Goal: Information Seeking & Learning: Check status

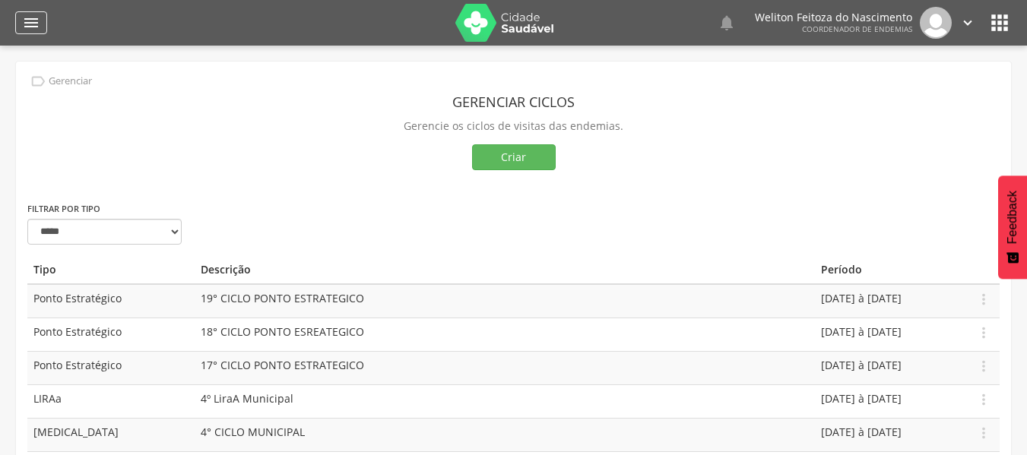
click at [33, 25] on icon "" at bounding box center [31, 23] width 18 height 18
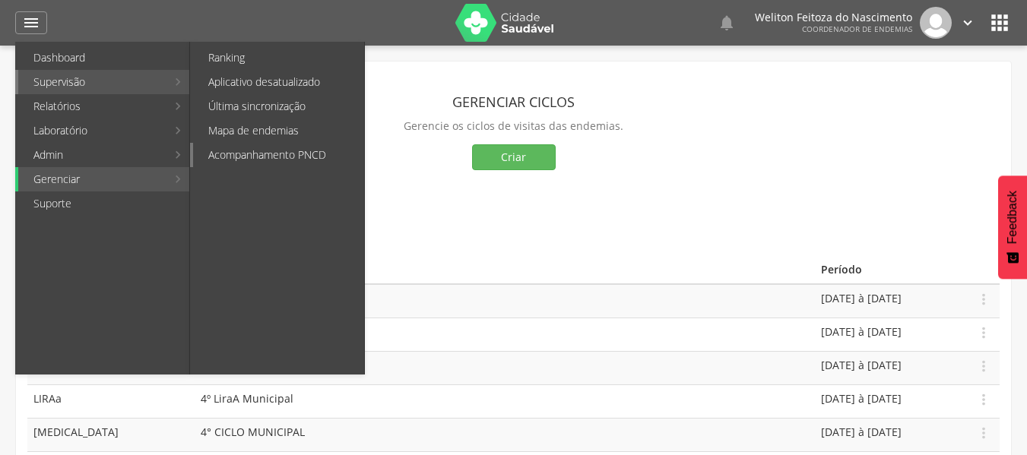
click at [264, 147] on link "Acompanhamento PNCD" at bounding box center [278, 155] width 171 height 24
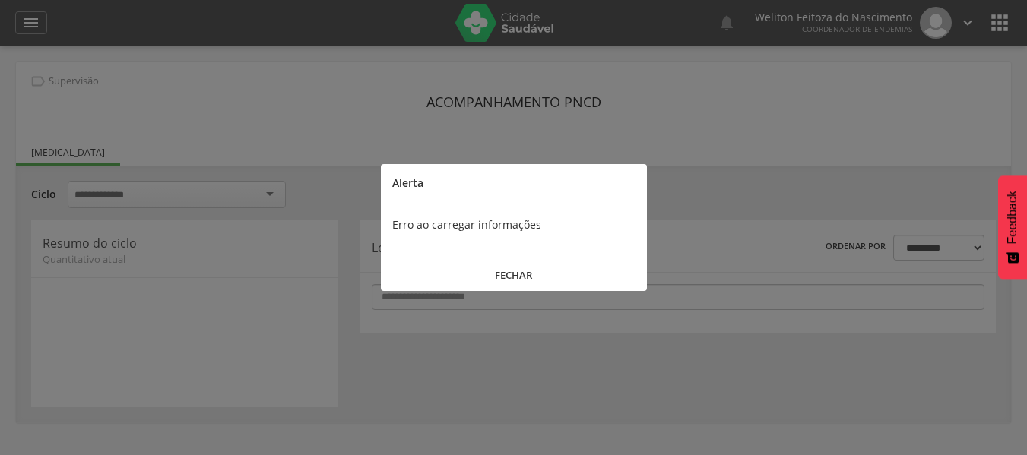
click at [514, 269] on button "FECHAR" at bounding box center [514, 275] width 266 height 33
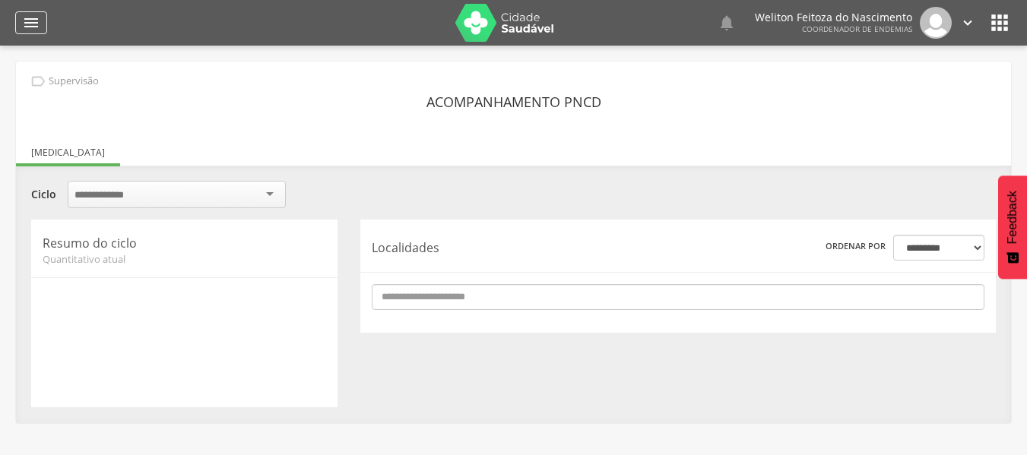
click at [30, 15] on icon "" at bounding box center [31, 23] width 18 height 18
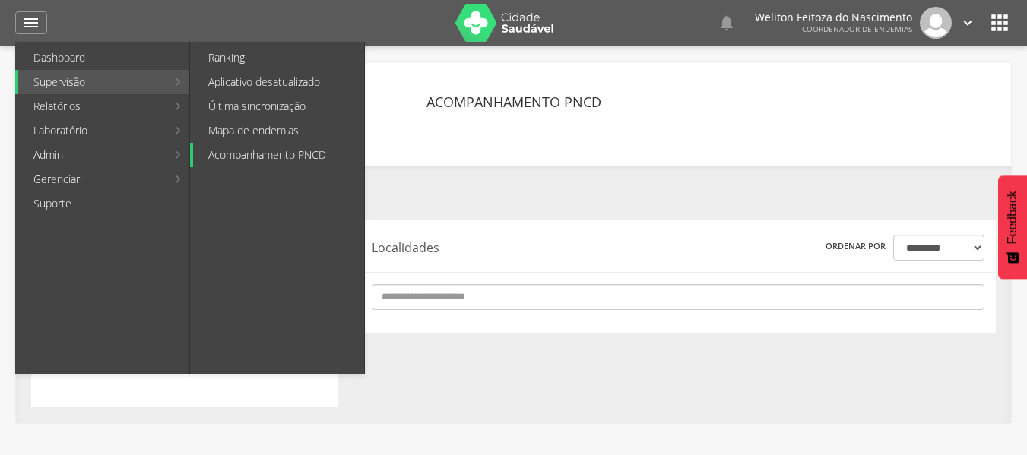
click at [297, 154] on link "Acompanhamento PNCD" at bounding box center [278, 155] width 171 height 24
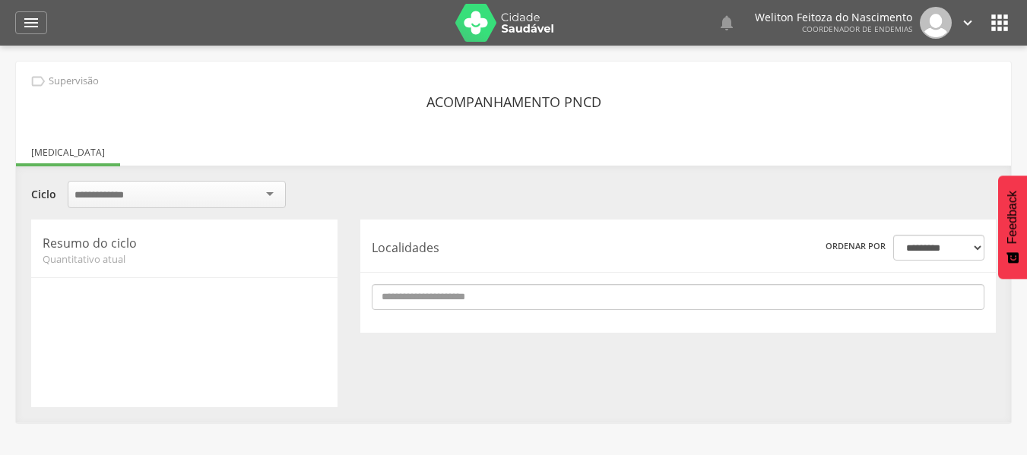
click at [176, 309] on div at bounding box center [185, 343] width 284 height 106
click at [597, 383] on div "**********" at bounding box center [514, 314] width 988 height 188
click at [34, 24] on icon "" at bounding box center [31, 23] width 18 height 18
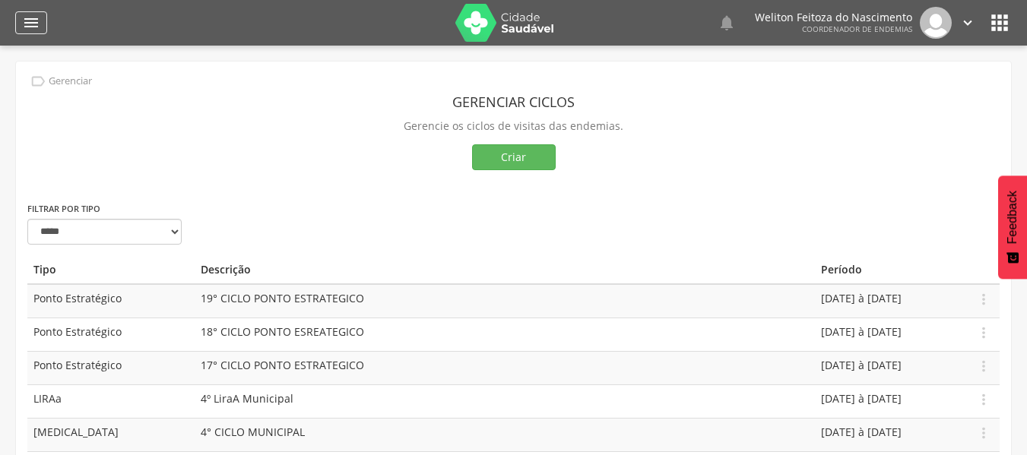
click at [30, 19] on icon "" at bounding box center [31, 23] width 18 height 18
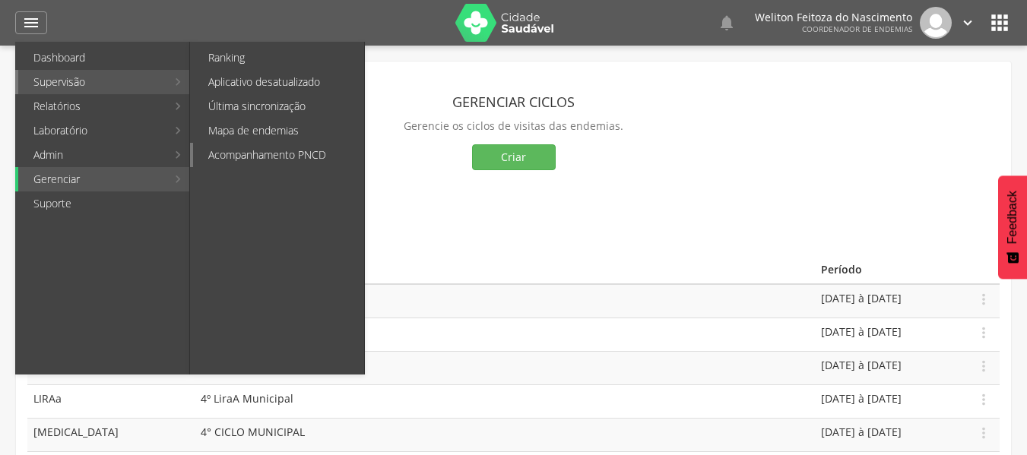
click at [270, 147] on link "Acompanhamento PNCD" at bounding box center [278, 155] width 171 height 24
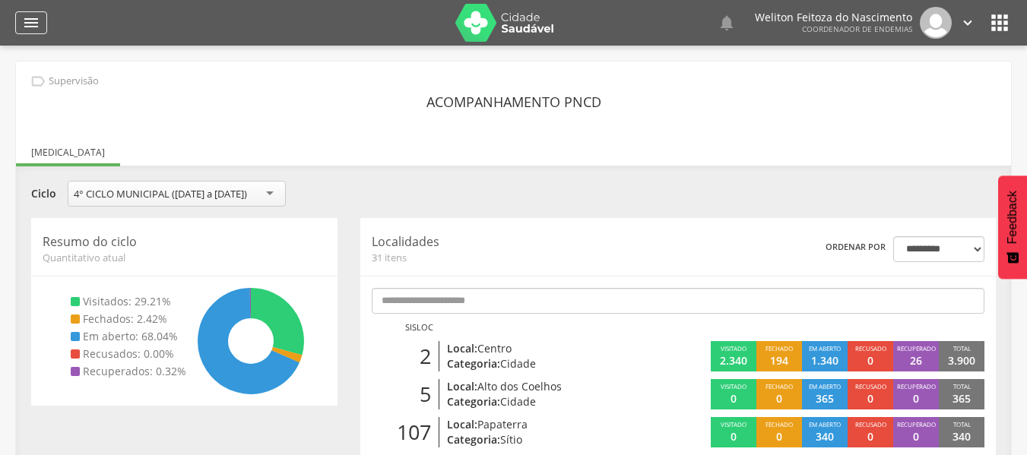
click at [30, 20] on icon "" at bounding box center [31, 23] width 18 height 18
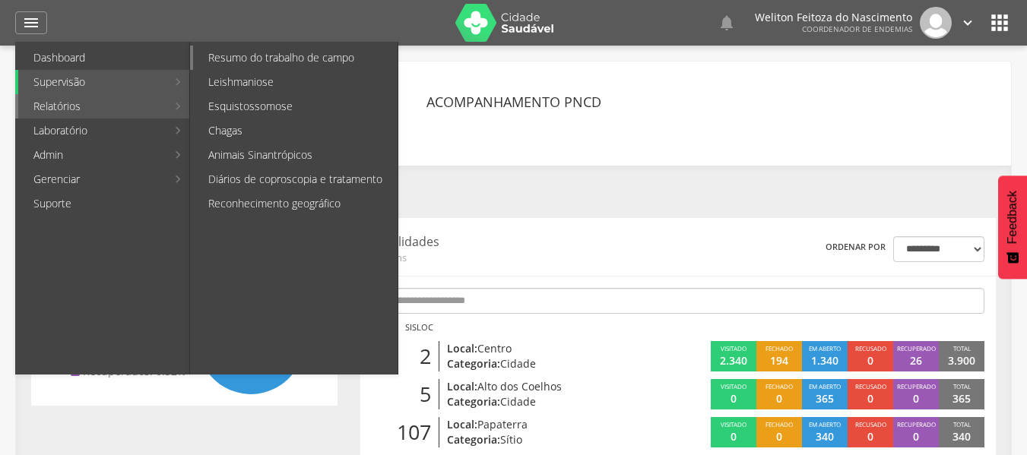
click at [284, 59] on link "Resumo do trabalho de campo" at bounding box center [295, 58] width 205 height 24
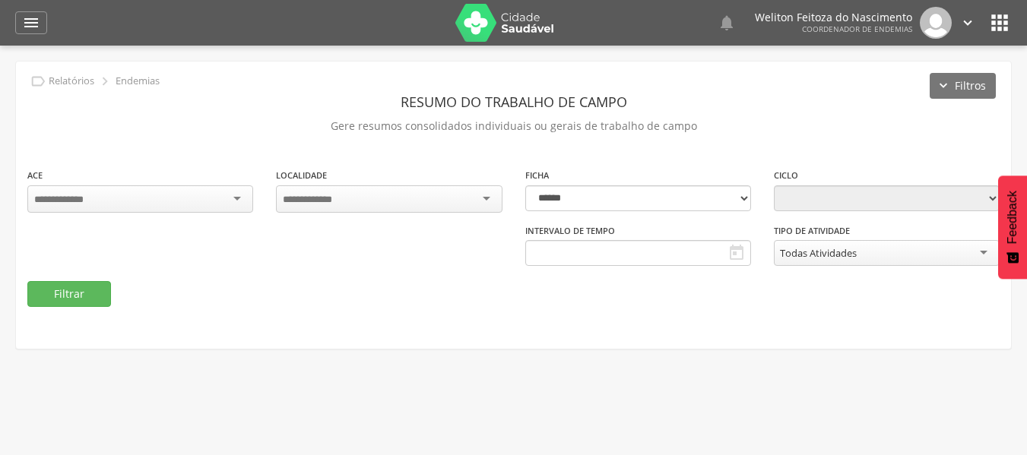
type input "**********"
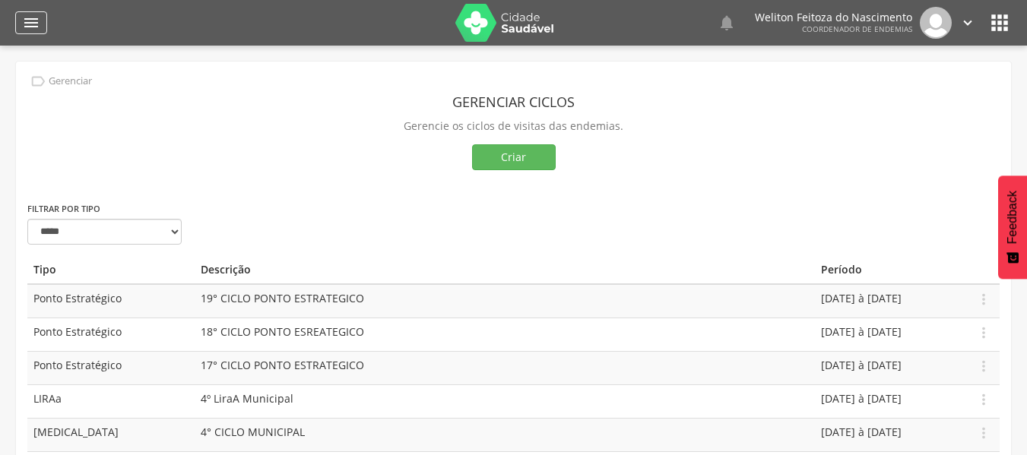
click at [34, 32] on div "" at bounding box center [31, 22] width 32 height 23
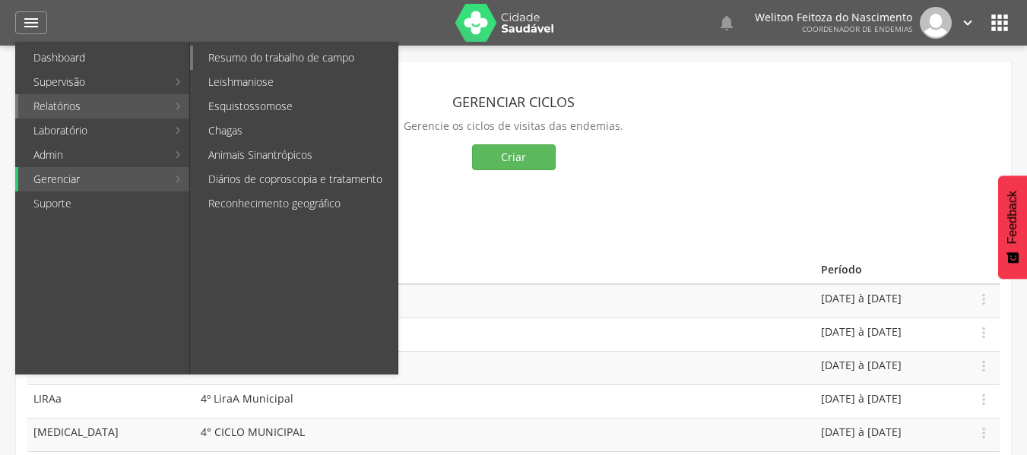
click at [220, 64] on link "Resumo do trabalho de campo" at bounding box center [295, 58] width 205 height 24
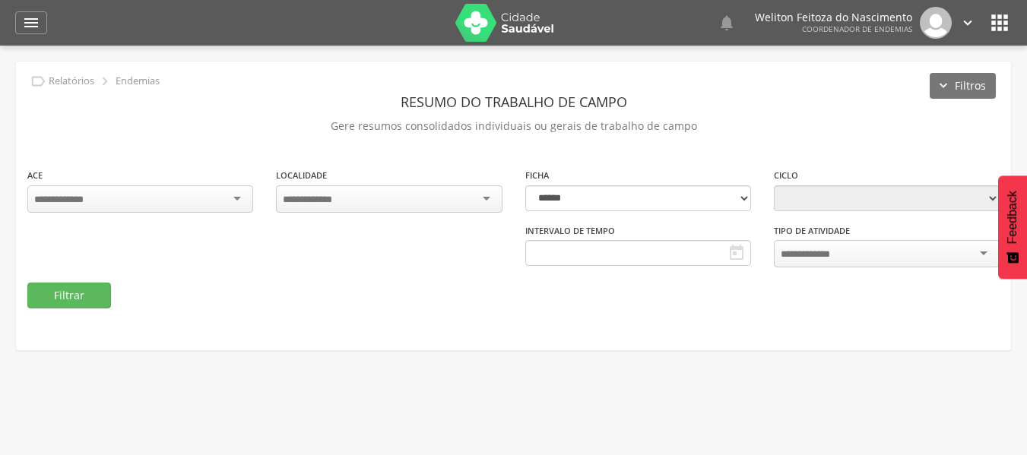
type input "**********"
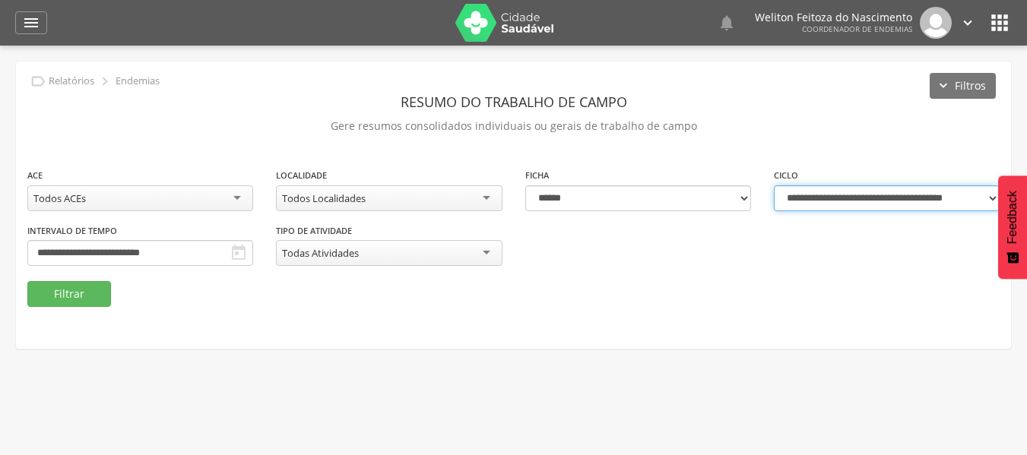
click at [992, 200] on select "**********" at bounding box center [887, 199] width 226 height 26
select select "**********"
click at [774, 186] on select "**********" at bounding box center [887, 199] width 226 height 26
type input "**********"
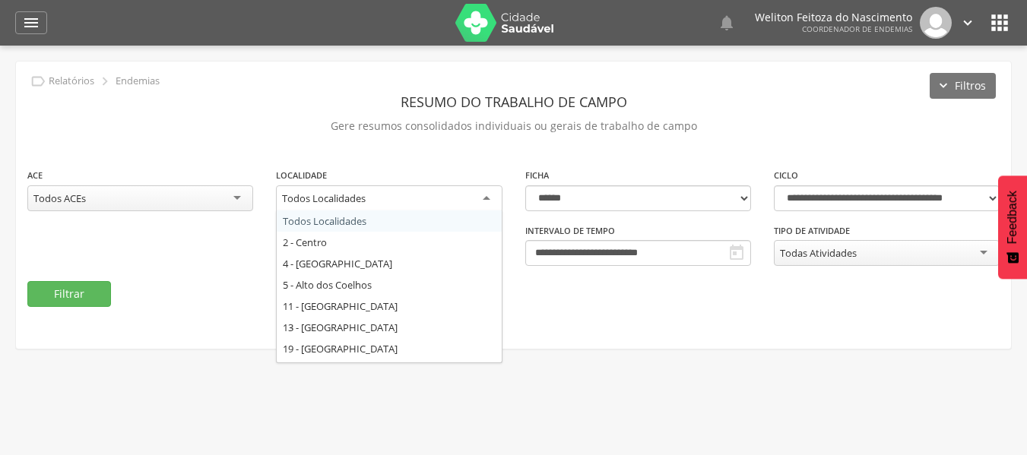
click at [481, 196] on div "Todos Localidades" at bounding box center [389, 199] width 226 height 27
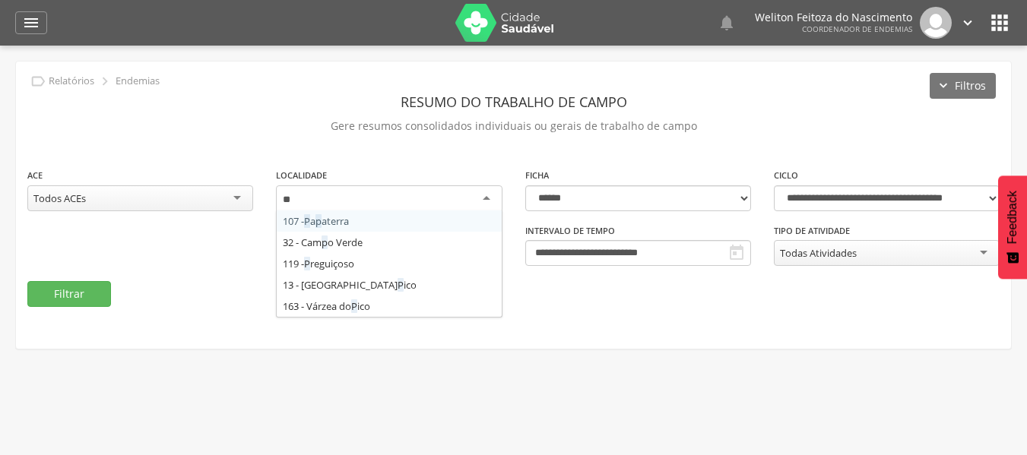
type input "***"
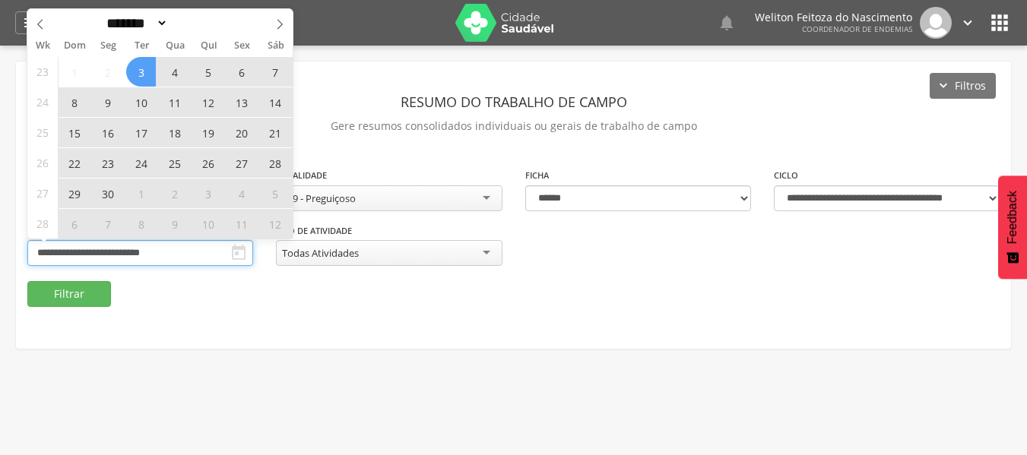
click at [164, 256] on input "**********" at bounding box center [140, 253] width 226 height 26
click at [278, 20] on icon at bounding box center [279, 24] width 11 height 11
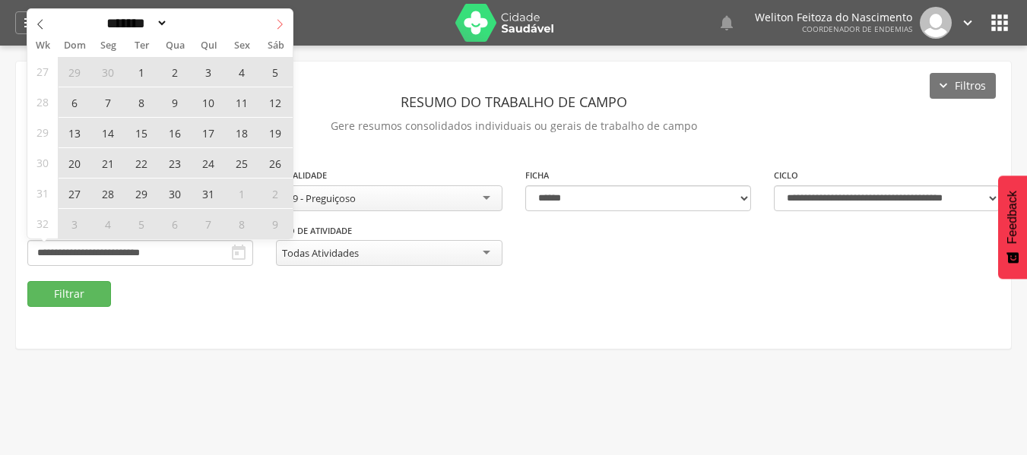
click at [278, 20] on icon at bounding box center [279, 24] width 11 height 11
select select "*"
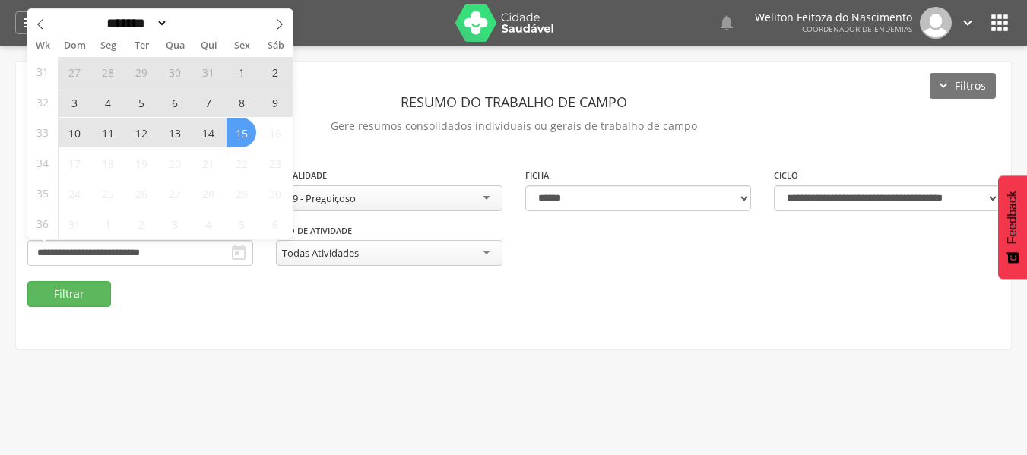
click at [141, 132] on span "12" at bounding box center [141, 133] width 30 height 30
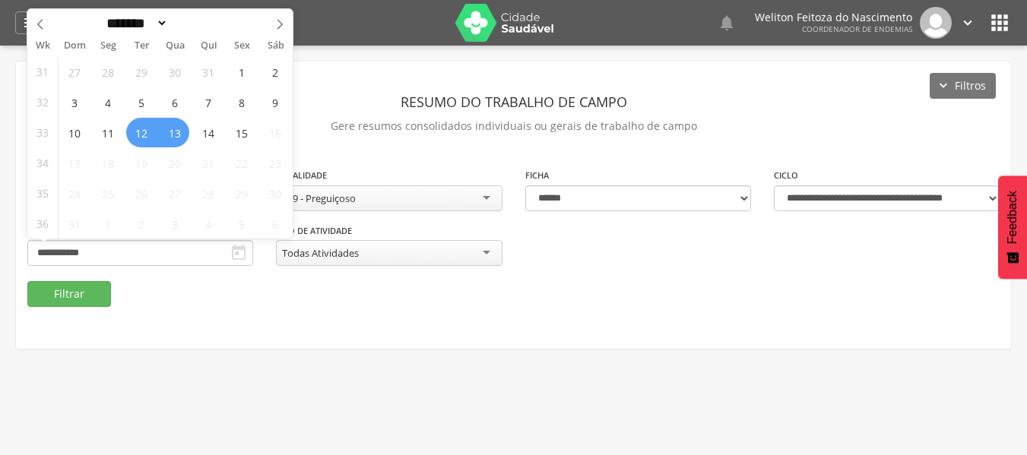
click at [170, 135] on span "13" at bounding box center [175, 133] width 30 height 30
type input "**********"
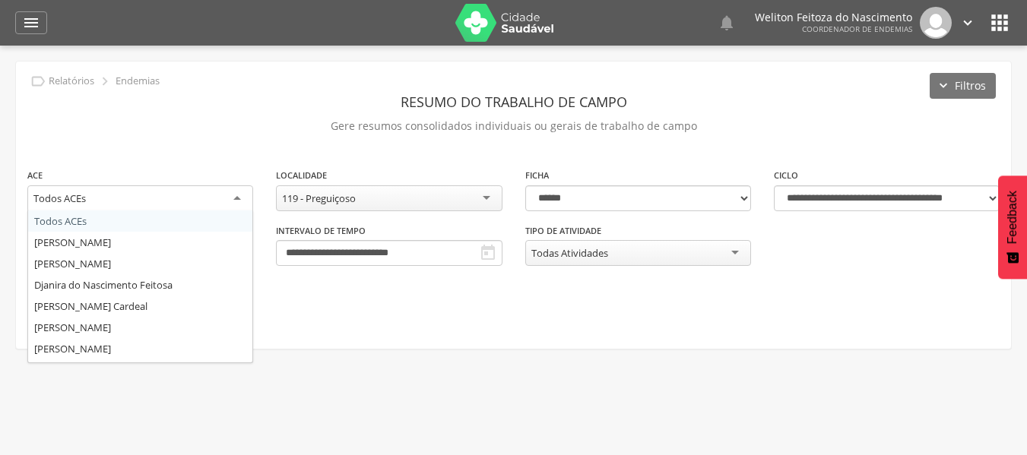
click at [236, 200] on div "Todos ACEs" at bounding box center [140, 199] width 226 height 27
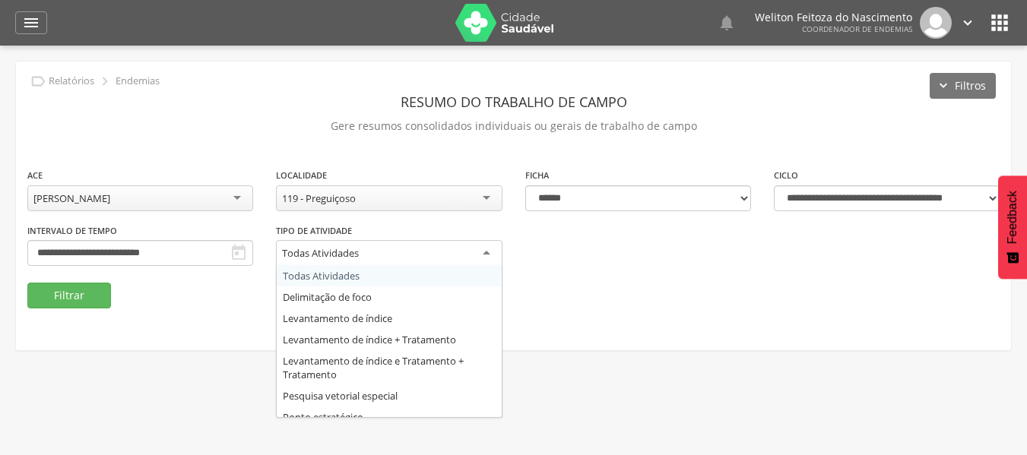
click at [494, 255] on div "Todas Atividades" at bounding box center [389, 253] width 226 height 27
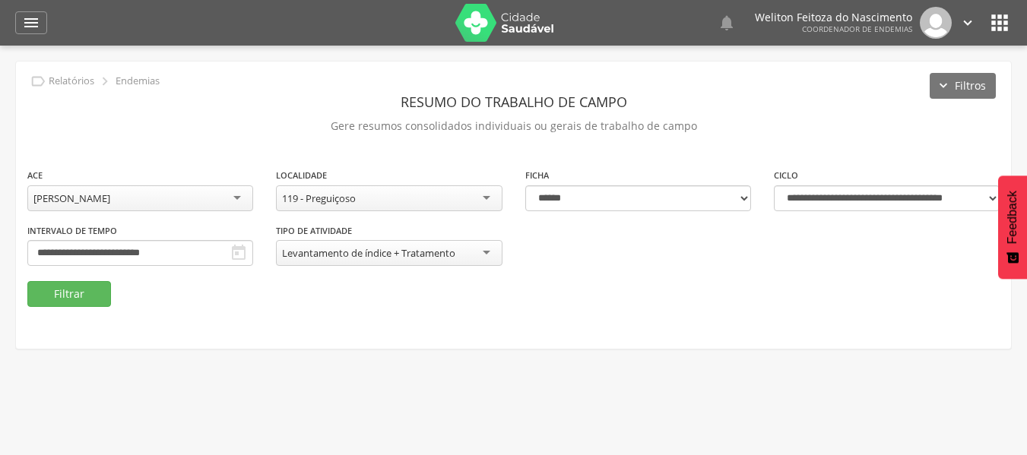
scroll to position [46, 0]
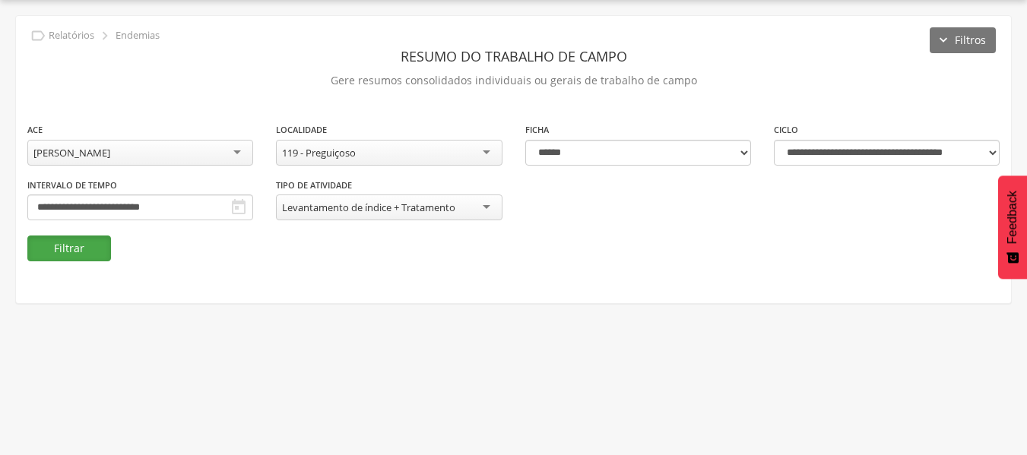
click at [68, 255] on button "Filtrar" at bounding box center [69, 249] width 84 height 26
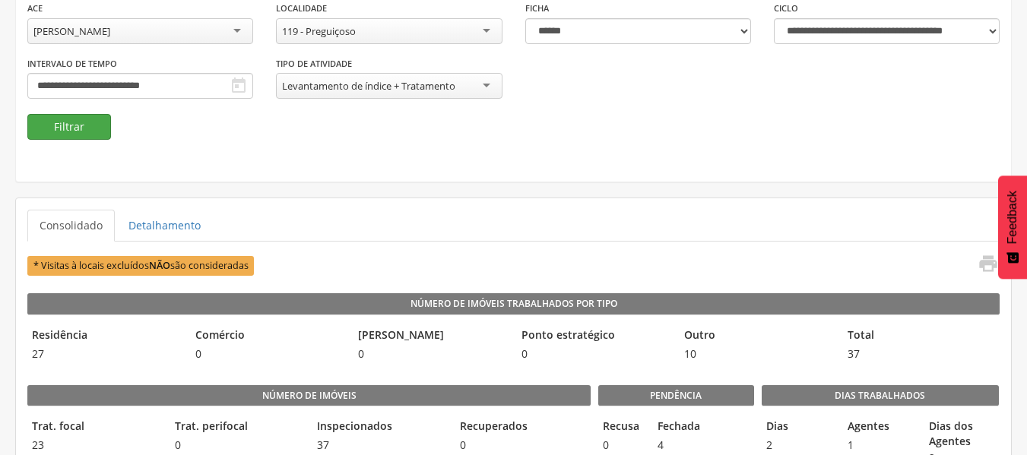
scroll to position [178, 0]
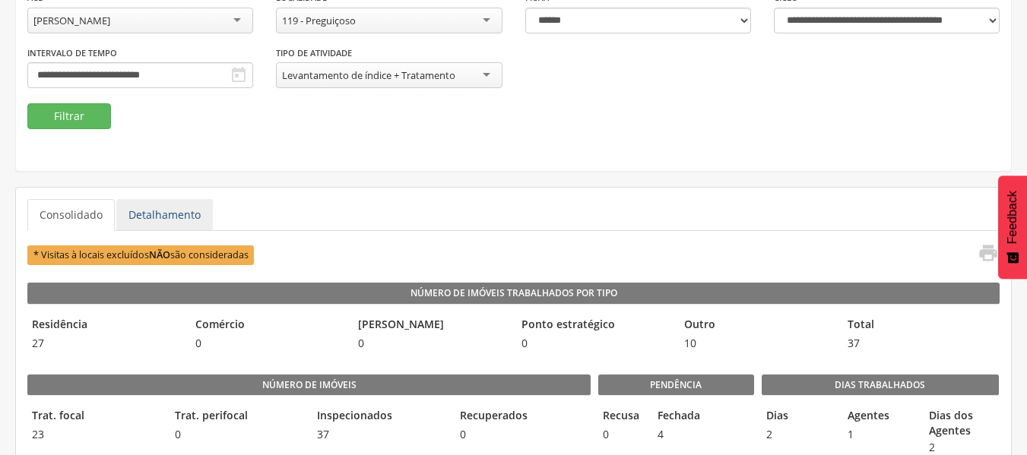
click at [151, 220] on link "Detalhamento" at bounding box center [164, 215] width 97 height 32
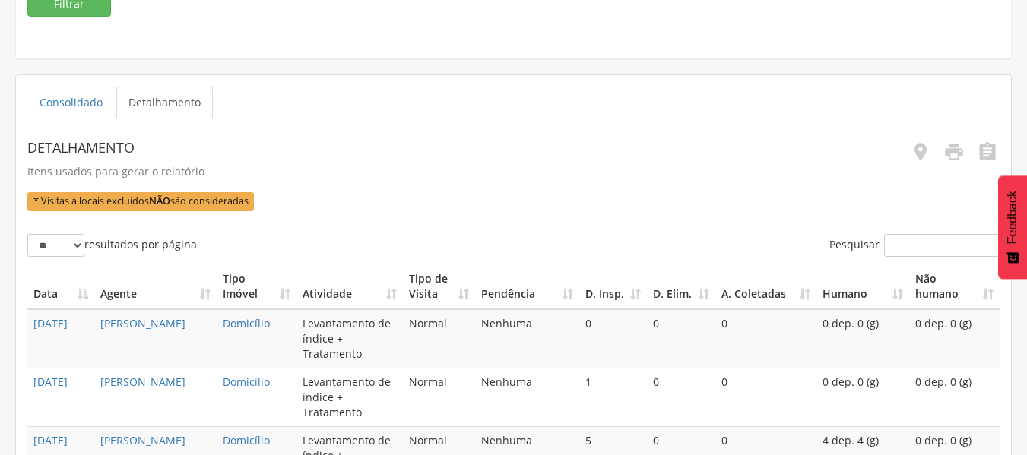
scroll to position [0, 0]
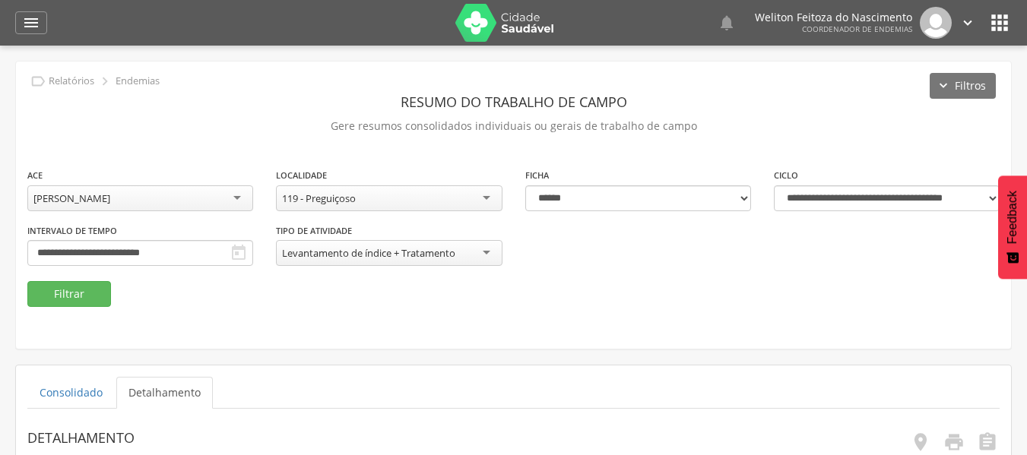
click at [182, 395] on link "Detalhamento" at bounding box center [164, 393] width 97 height 32
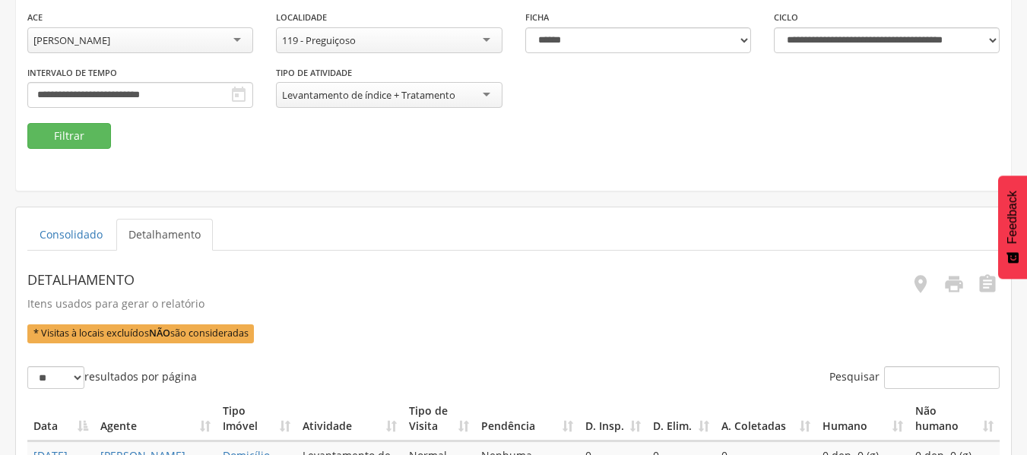
scroll to position [159, 0]
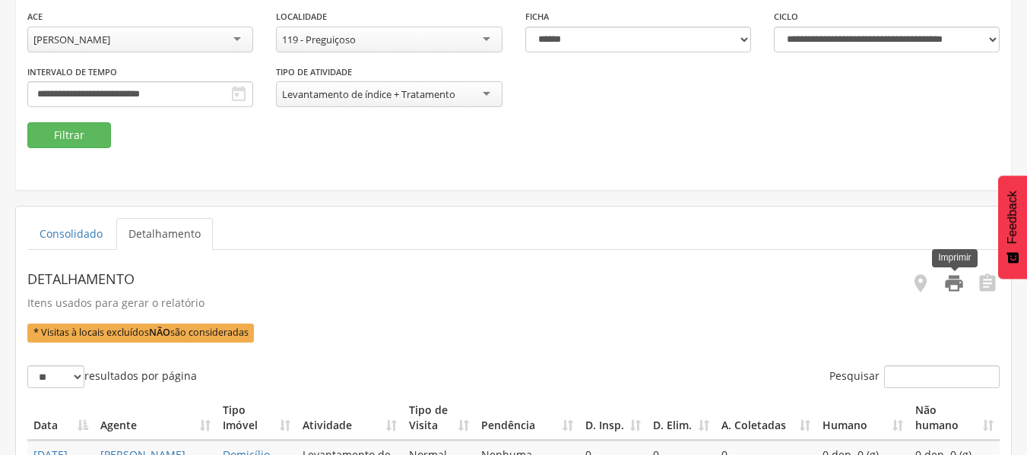
click at [954, 279] on icon "" at bounding box center [954, 283] width 21 height 21
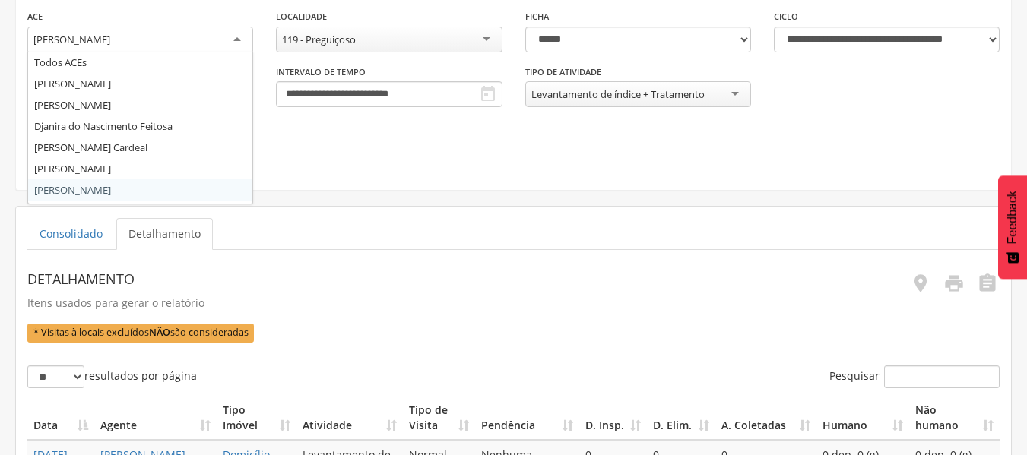
click at [236, 39] on div "[PERSON_NAME]" at bounding box center [140, 40] width 226 height 27
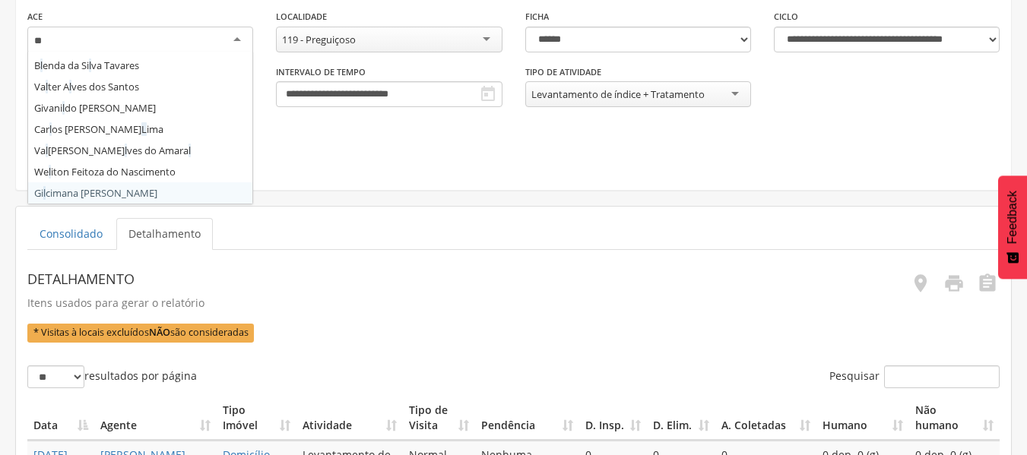
scroll to position [0, 0]
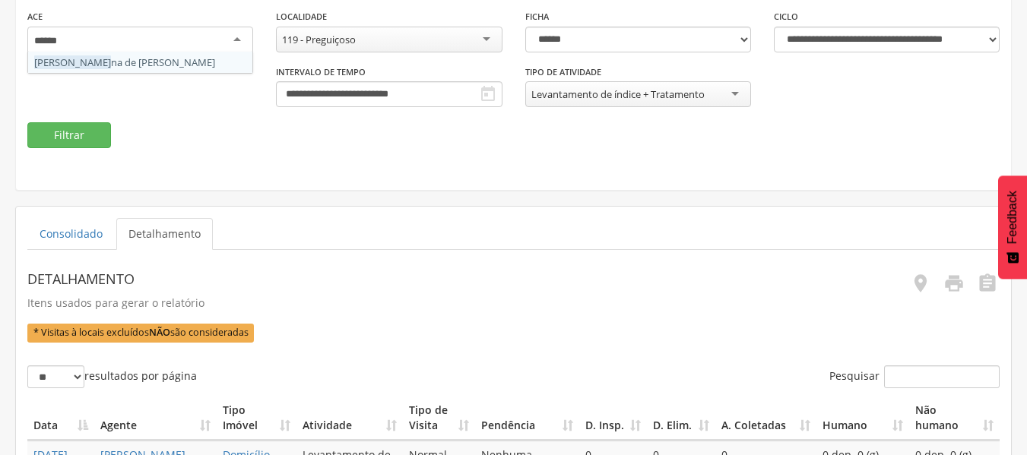
type input "*******"
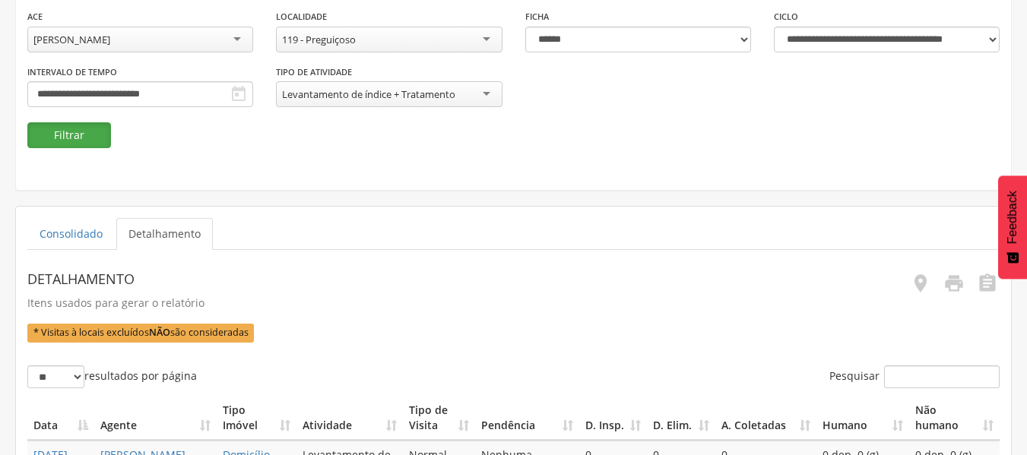
click at [90, 135] on button "Filtrar" at bounding box center [69, 135] width 84 height 26
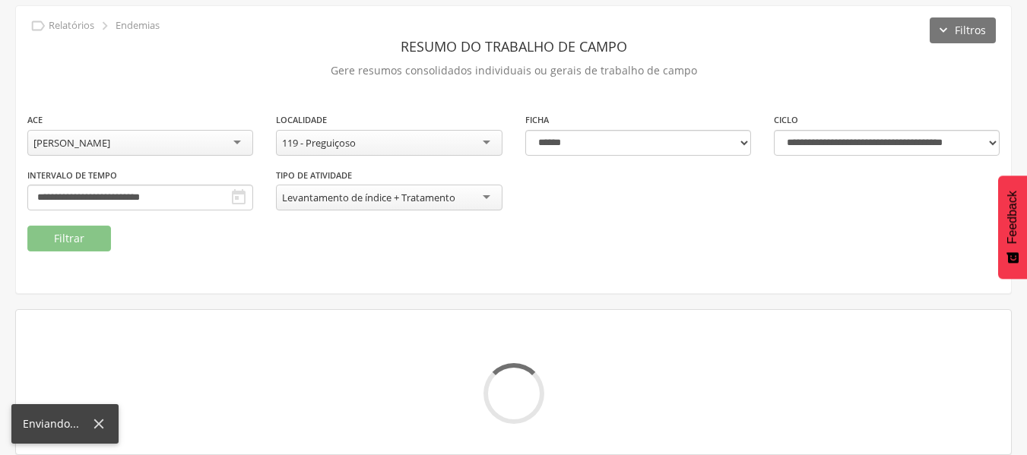
scroll to position [159, 0]
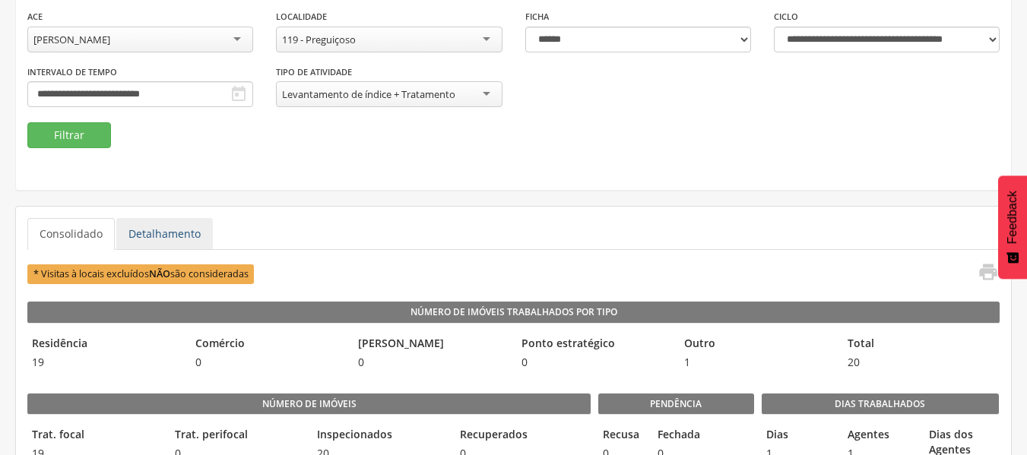
click at [179, 233] on link "Detalhamento" at bounding box center [164, 234] width 97 height 32
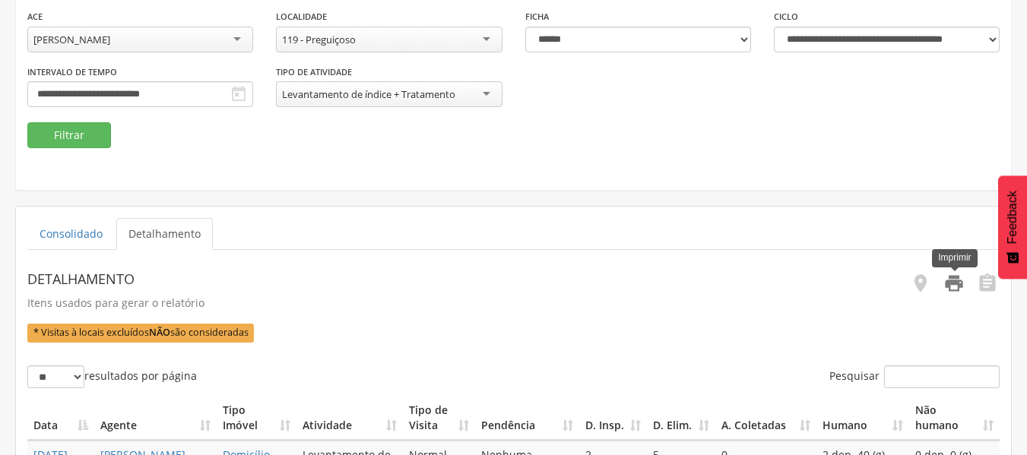
click at [963, 289] on icon "" at bounding box center [954, 283] width 21 height 21
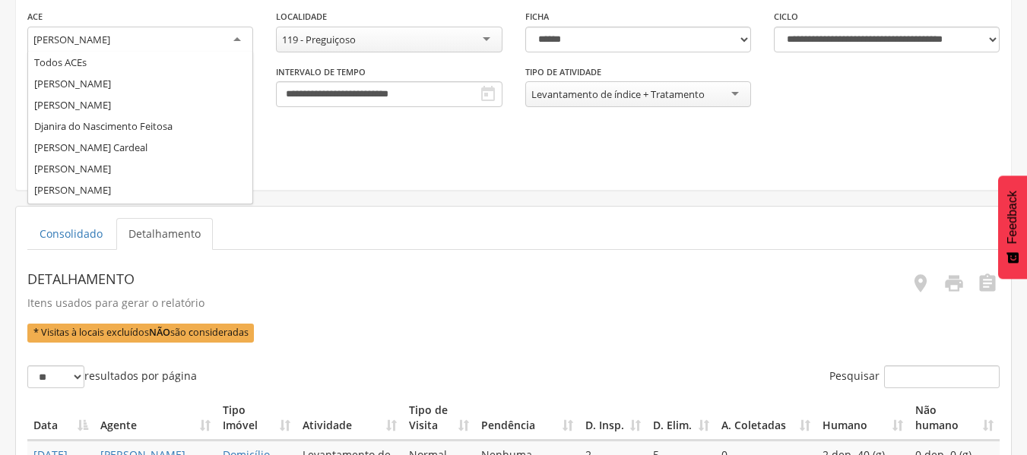
click at [236, 36] on div "[PERSON_NAME]" at bounding box center [140, 40] width 226 height 27
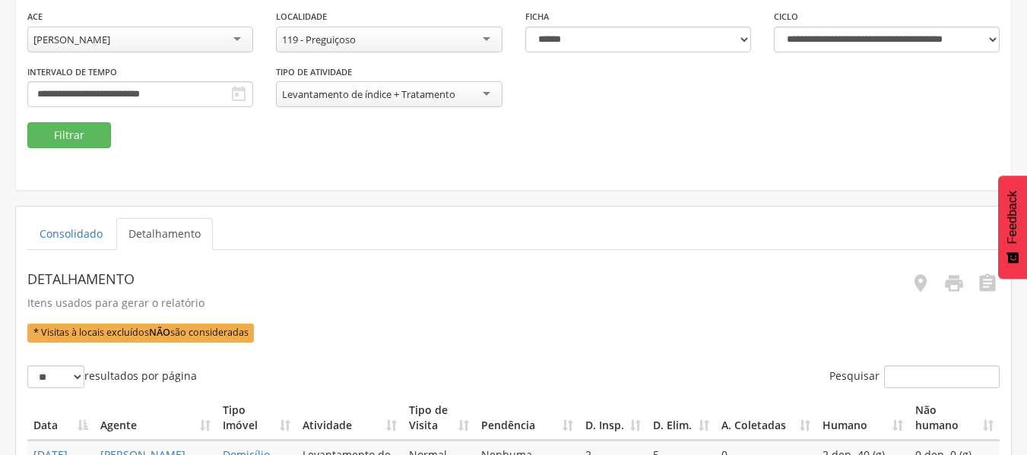
click at [239, 41] on div "[PERSON_NAME]" at bounding box center [140, 40] width 226 height 26
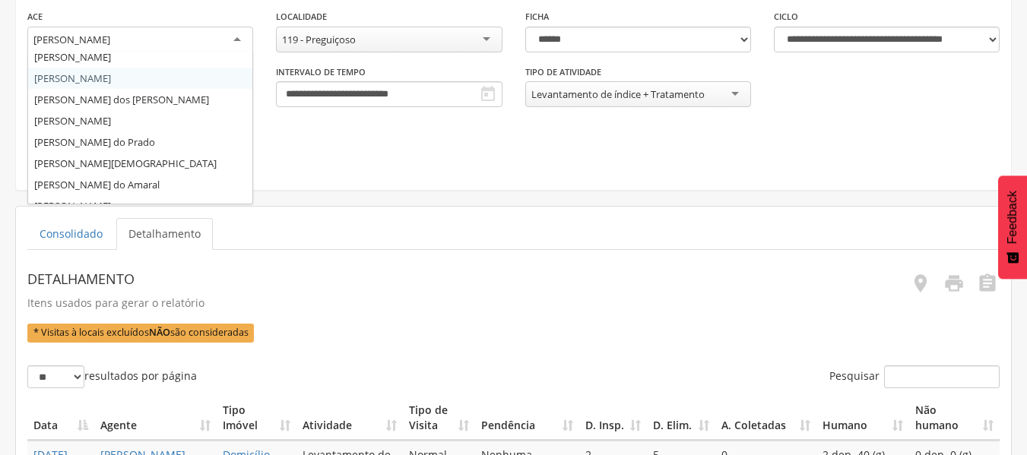
scroll to position [229, 0]
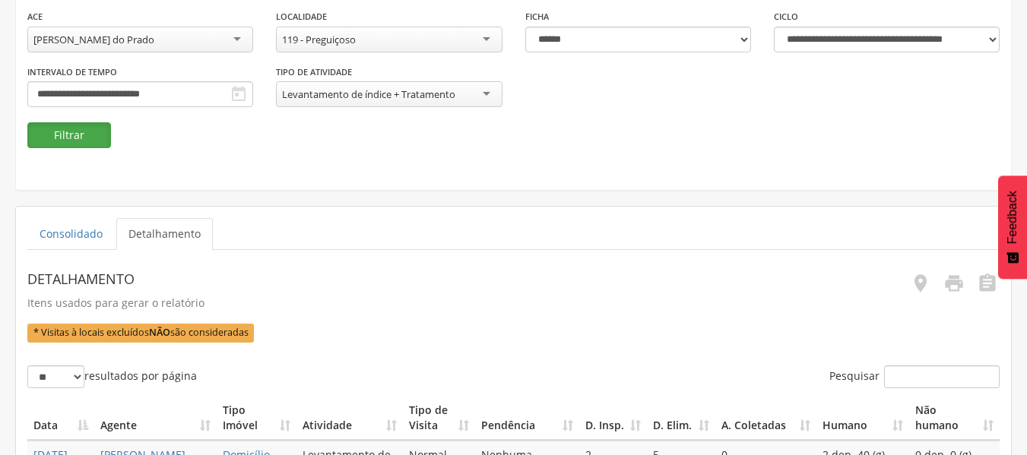
click at [89, 137] on button "Filtrar" at bounding box center [69, 135] width 84 height 26
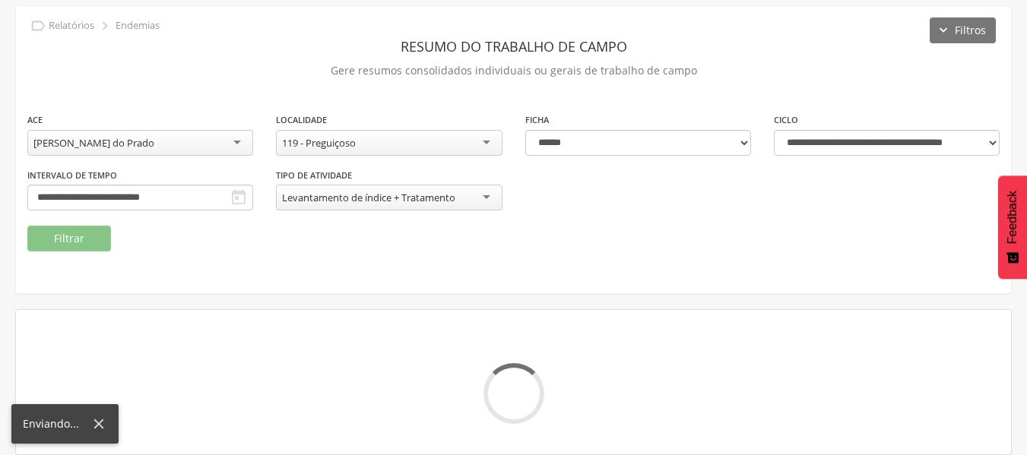
scroll to position [159, 0]
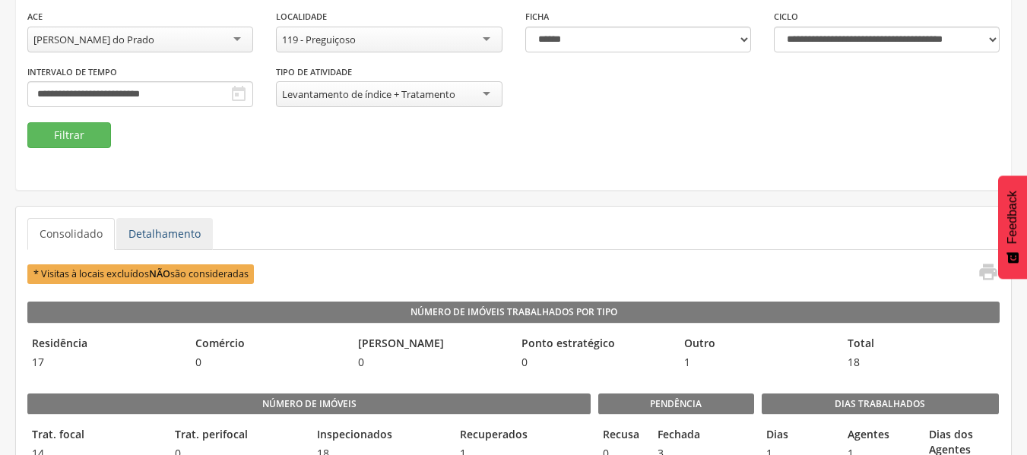
click at [179, 240] on link "Detalhamento" at bounding box center [164, 234] width 97 height 32
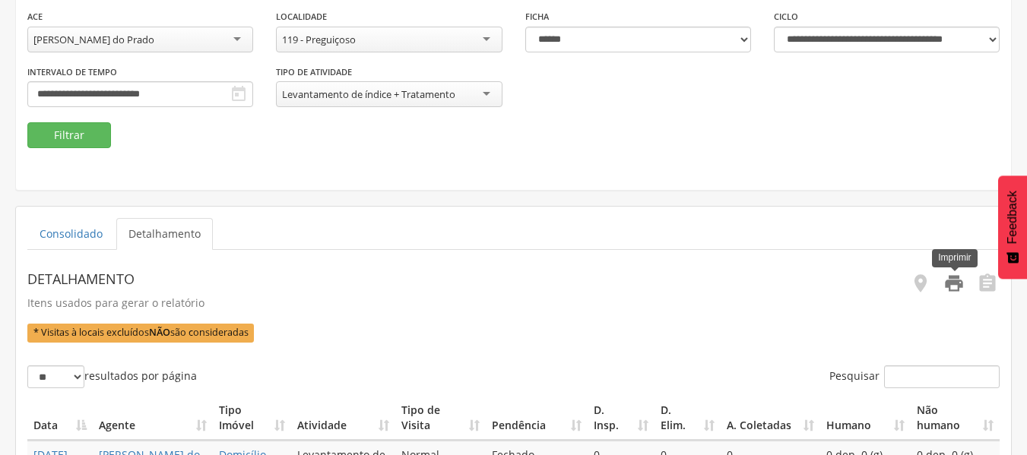
click at [958, 280] on icon "" at bounding box center [954, 283] width 21 height 21
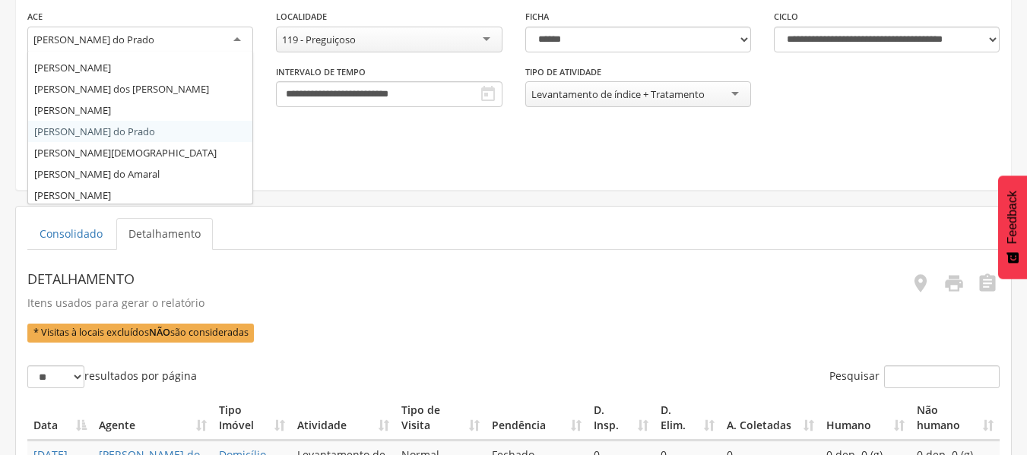
click at [235, 36] on div "[PERSON_NAME] do Prado" at bounding box center [140, 40] width 226 height 27
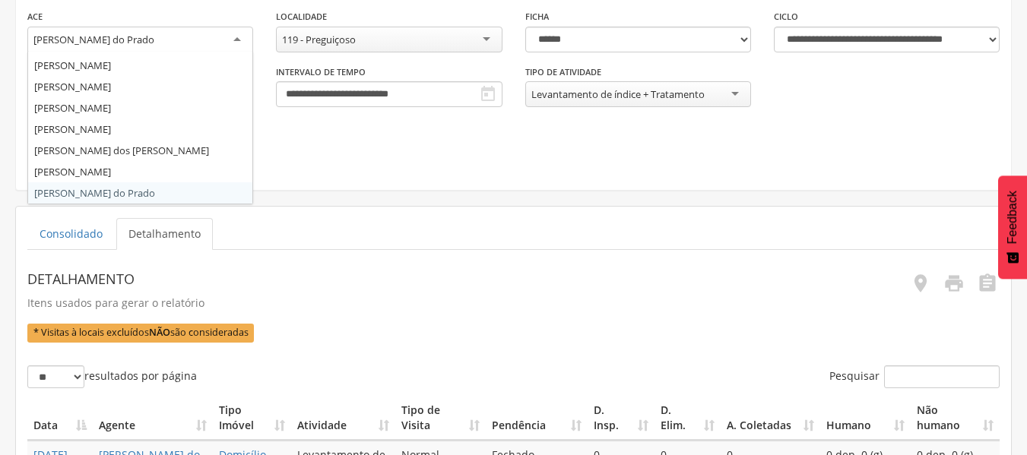
scroll to position [167, 0]
drag, startPoint x: 109, startPoint y: 138, endPoint x: 237, endPoint y: 37, distance: 162.9
click at [237, 37] on div "[PERSON_NAME]" at bounding box center [140, 40] width 226 height 27
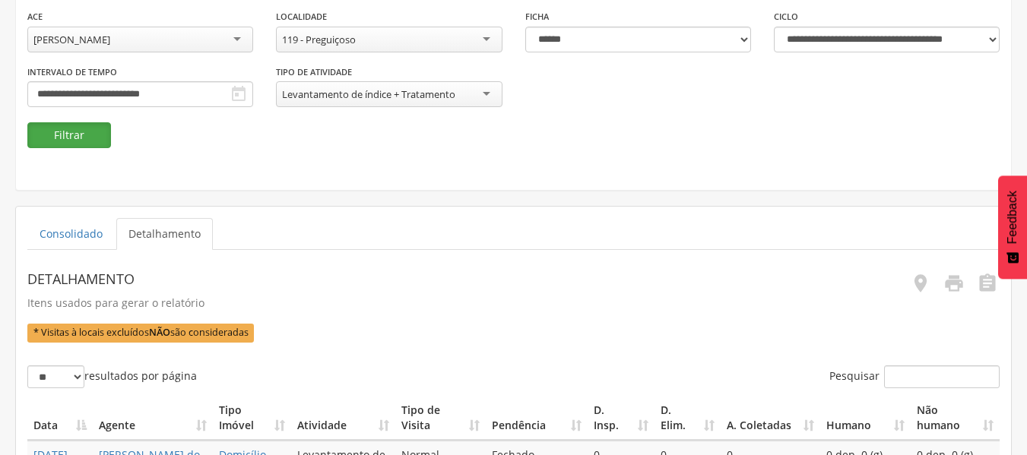
click at [69, 132] on button "Filtrar" at bounding box center [69, 135] width 84 height 26
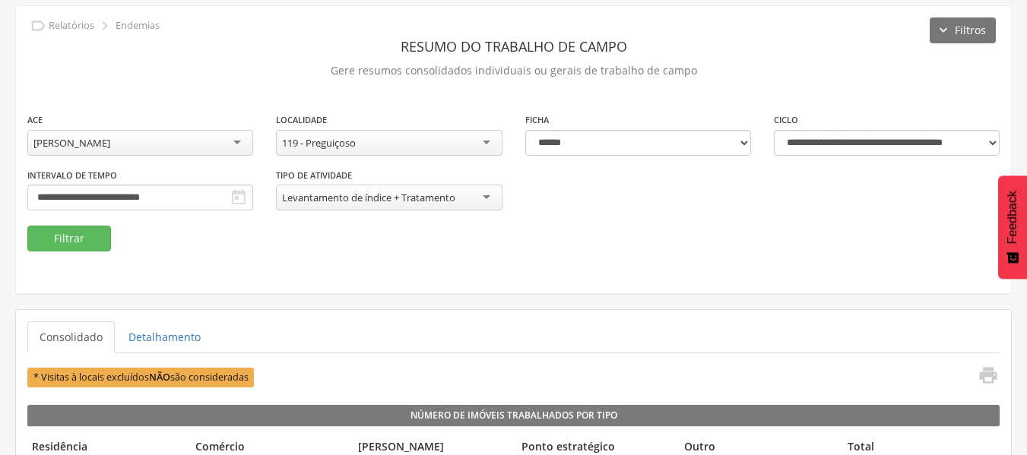
scroll to position [159, 0]
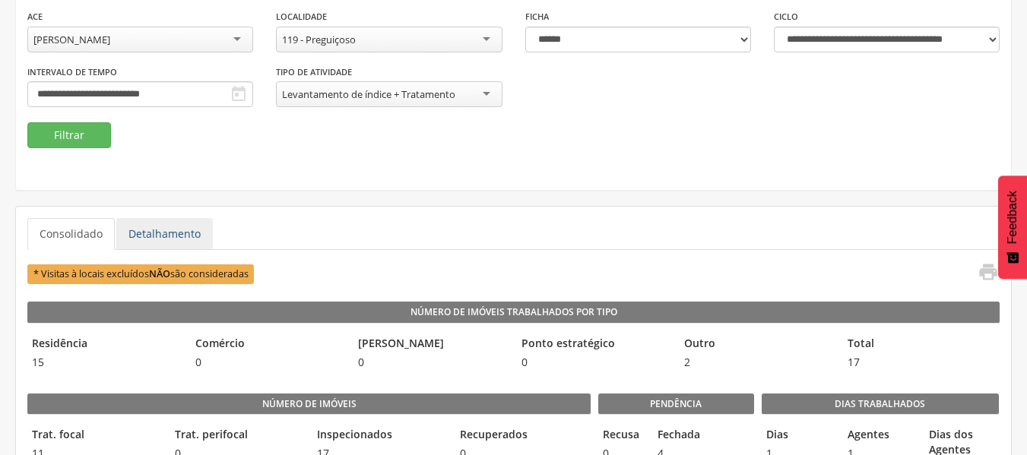
click at [154, 234] on link "Detalhamento" at bounding box center [164, 234] width 97 height 32
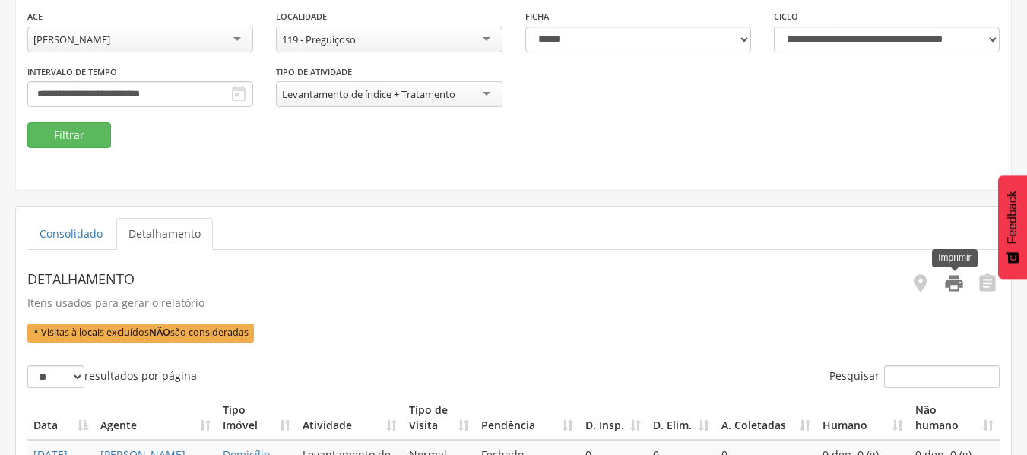
click at [963, 290] on icon "" at bounding box center [954, 283] width 21 height 21
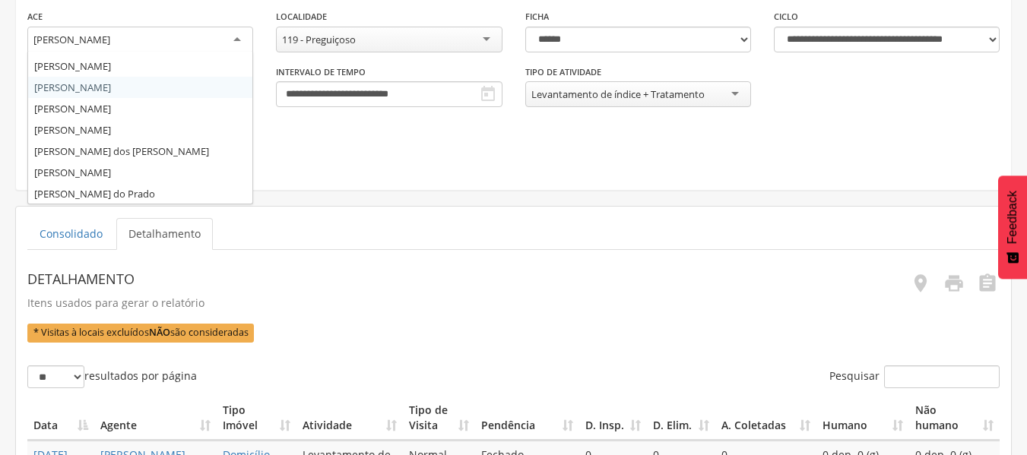
click at [239, 41] on div "[PERSON_NAME]" at bounding box center [140, 40] width 226 height 27
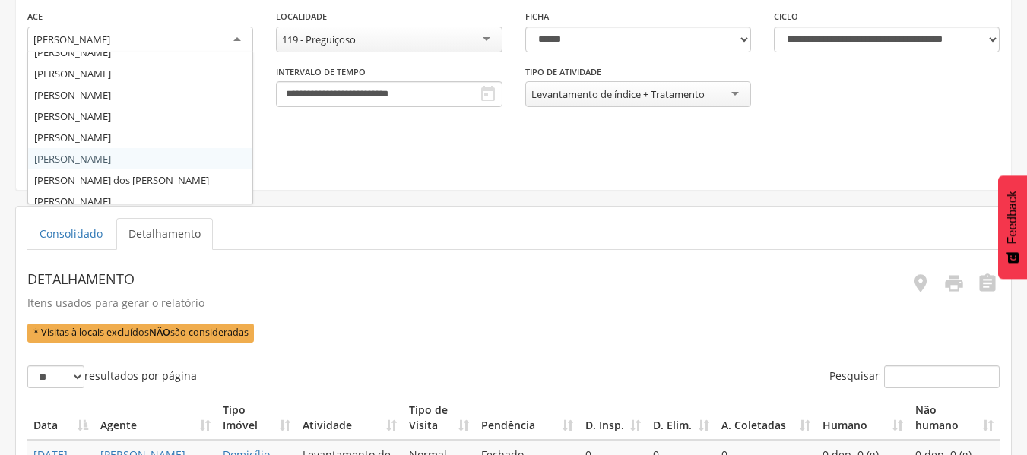
scroll to position [136, 0]
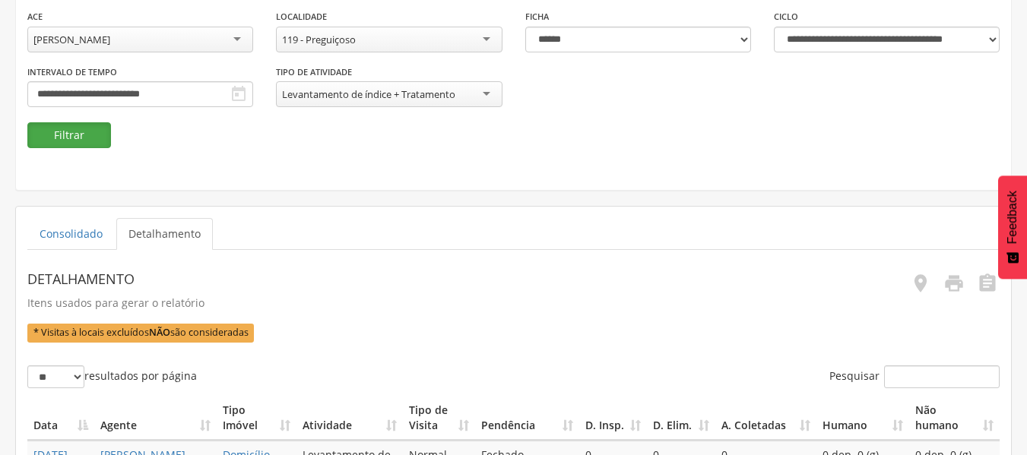
click at [67, 139] on button "Filtrar" at bounding box center [69, 135] width 84 height 26
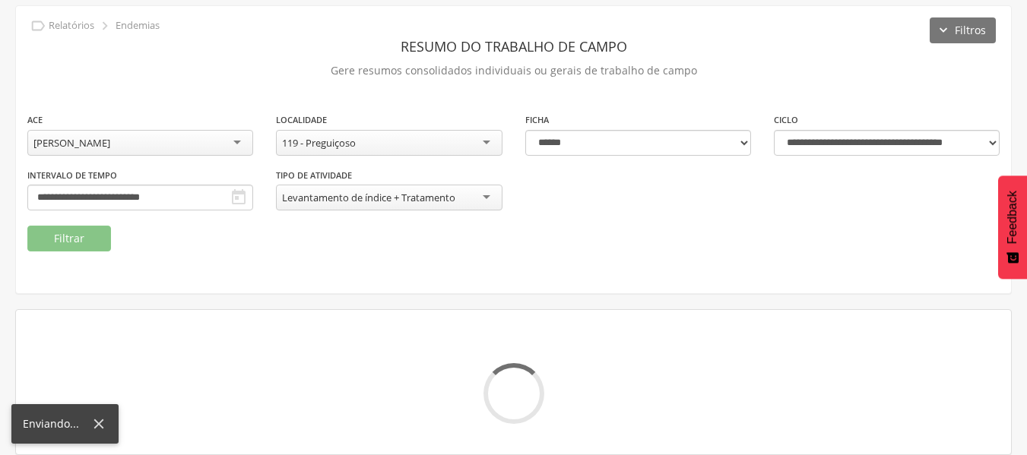
scroll to position [159, 0]
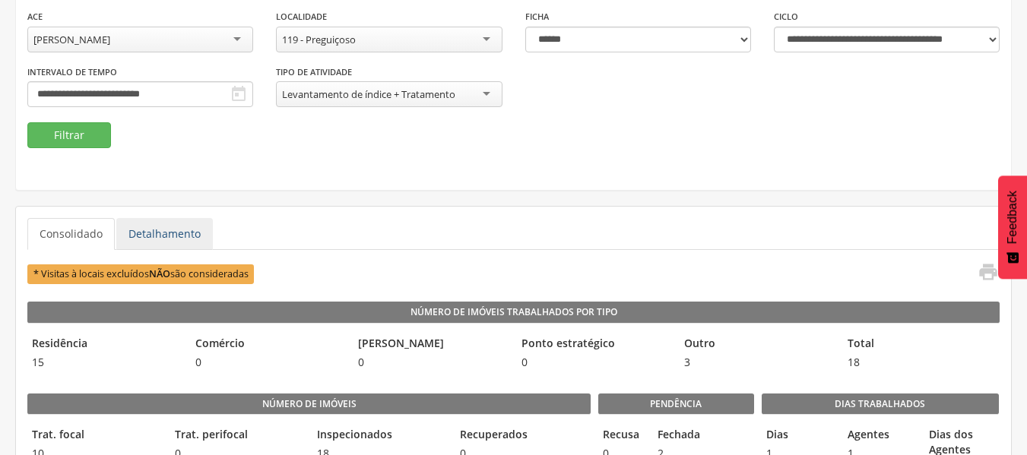
click at [167, 222] on link "Detalhamento" at bounding box center [164, 234] width 97 height 32
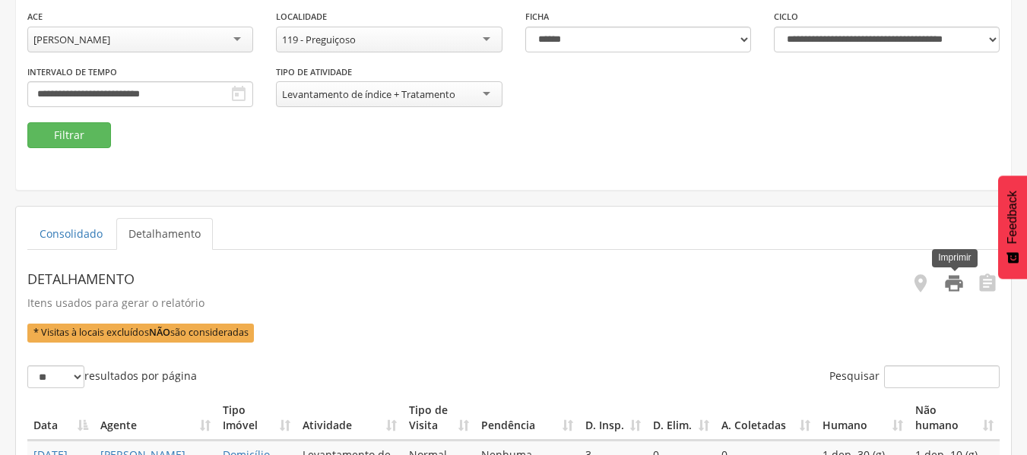
click at [950, 278] on icon "" at bounding box center [954, 283] width 21 height 21
